Goal: Answer question/provide support

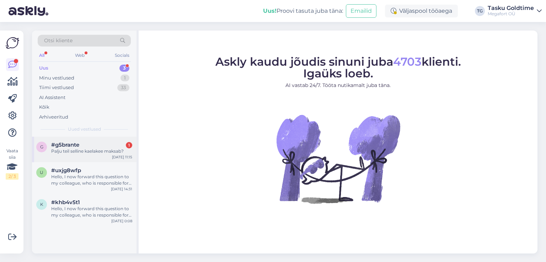
click at [68, 151] on div "Palju teil selline kaelakee maksab?" at bounding box center [91, 151] width 81 height 6
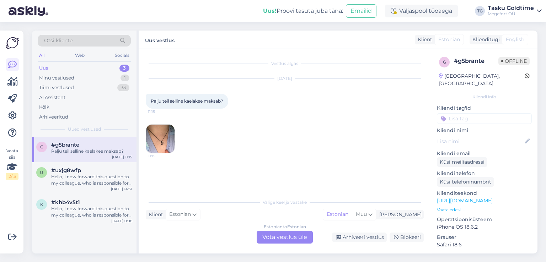
click at [159, 142] on img at bounding box center [160, 139] width 28 height 28
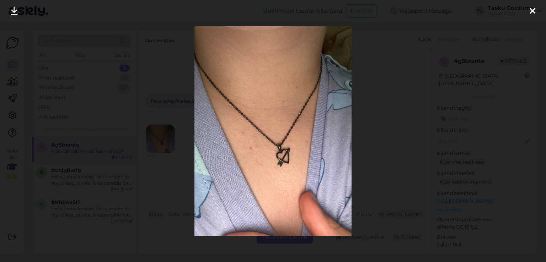
click at [531, 11] on icon at bounding box center [532, 11] width 6 height 9
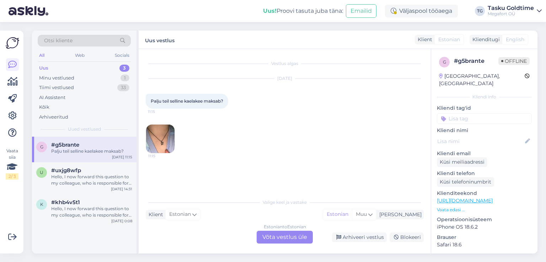
click at [275, 237] on div "Estonian to Estonian Võta vestlus üle" at bounding box center [285, 237] width 56 height 13
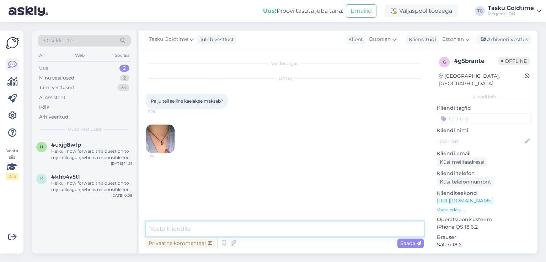
click at [250, 229] on textarea at bounding box center [285, 229] width 278 height 15
type textarea "Tere!"
click at [157, 230] on textarea "59eur" at bounding box center [285, 229] width 278 height 15
click at [182, 231] on textarea "59 eur" at bounding box center [285, 229] width 278 height 15
type textarea "59 €"
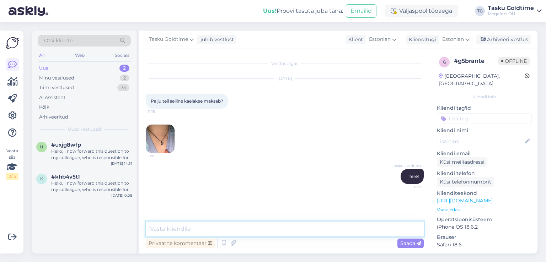
scroll to position [7, 0]
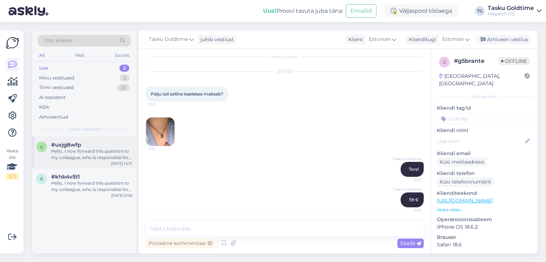
click at [92, 152] on div "Hello, I now forward this question to my colleague, who is responsible for this…" at bounding box center [91, 154] width 81 height 13
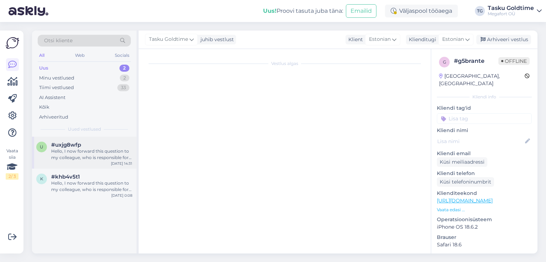
scroll to position [15, 0]
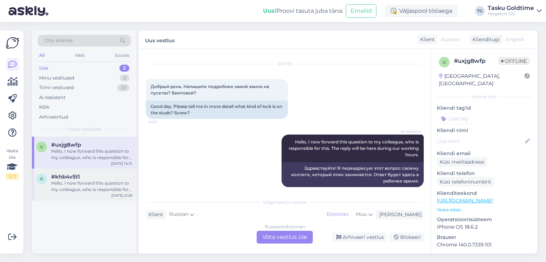
click at [72, 184] on div "Hello, I now forward this question to my colleague, who is responsible for this…" at bounding box center [91, 186] width 81 height 13
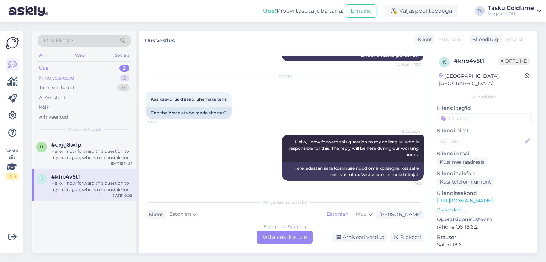
click at [60, 77] on div "Minu vestlused" at bounding box center [56, 78] width 35 height 7
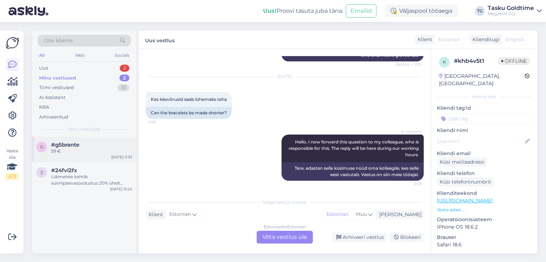
click at [74, 150] on div "59 €" at bounding box center [91, 151] width 81 height 6
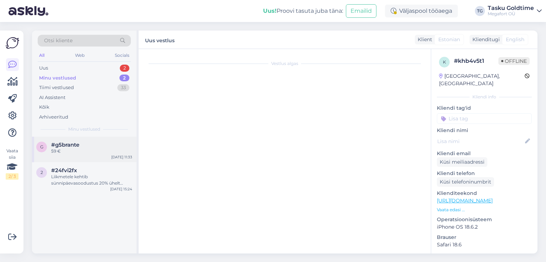
scroll to position [7, 0]
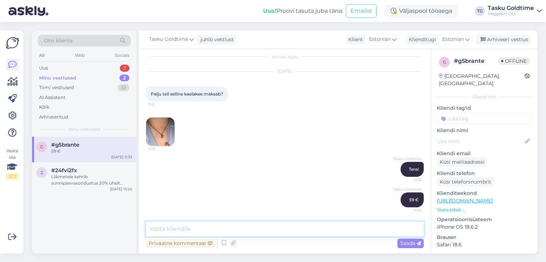
click at [192, 228] on textarea at bounding box center [285, 229] width 278 height 15
paste textarea "[URL][DOMAIN_NAME]"
type textarea "[URL][DOMAIN_NAME]"
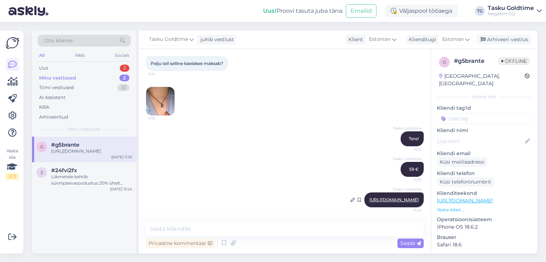
click at [370, 197] on link "[URL][DOMAIN_NAME]" at bounding box center [393, 199] width 49 height 5
click at [55, 69] on div "Uus 2" at bounding box center [84, 68] width 93 height 10
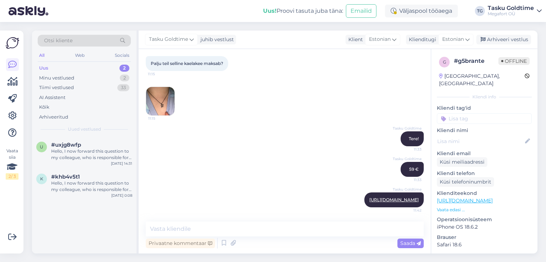
scroll to position [0, 0]
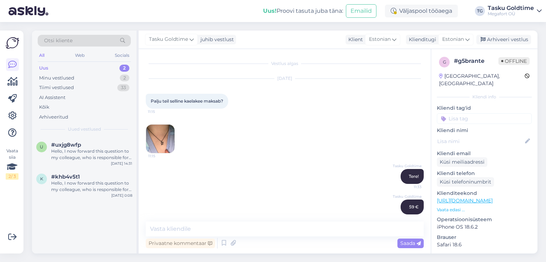
click at [160, 139] on img at bounding box center [160, 139] width 28 height 28
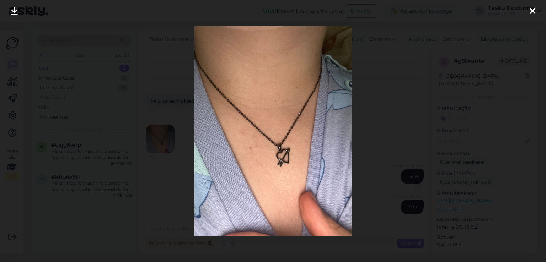
click at [532, 10] on icon at bounding box center [532, 11] width 6 height 9
